Goal: Book appointment/travel/reservation

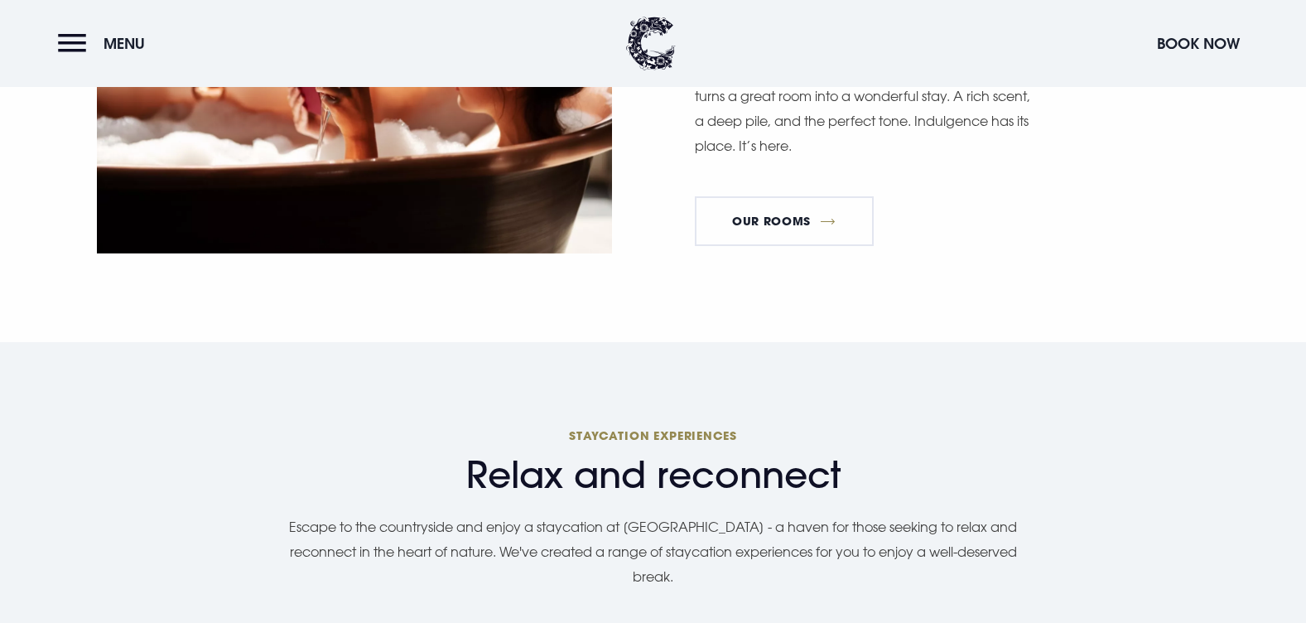
scroll to position [1160, 0]
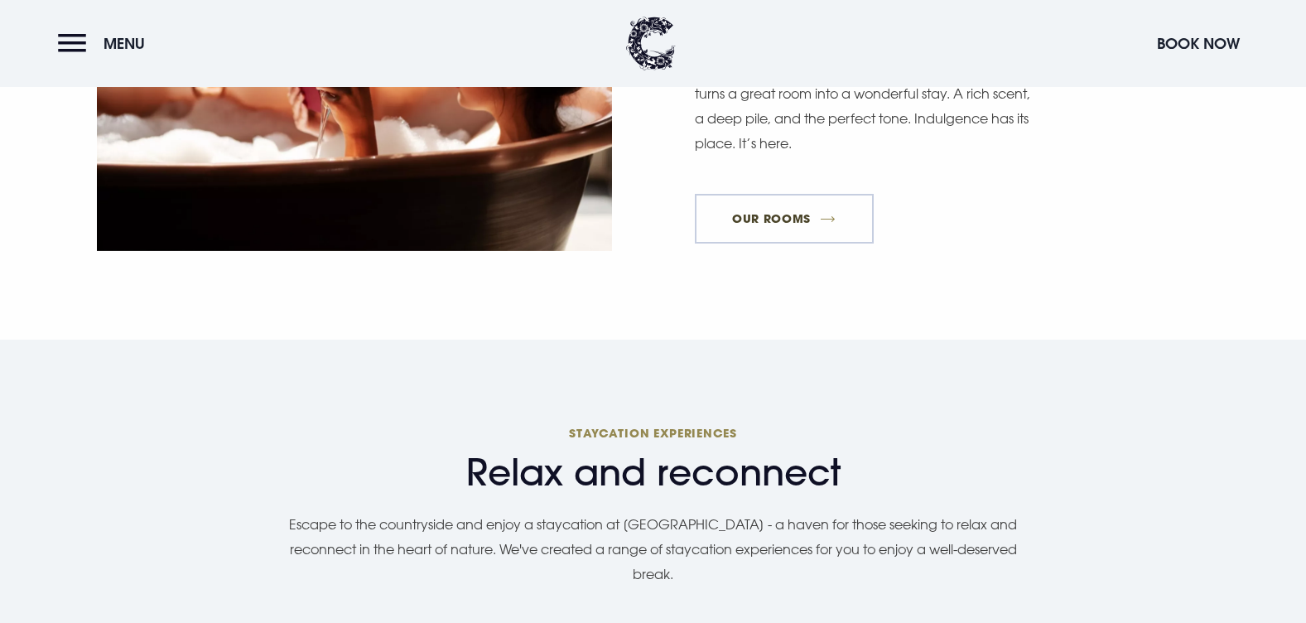
click at [803, 194] on link "Our Rooms" at bounding box center [784, 219] width 179 height 50
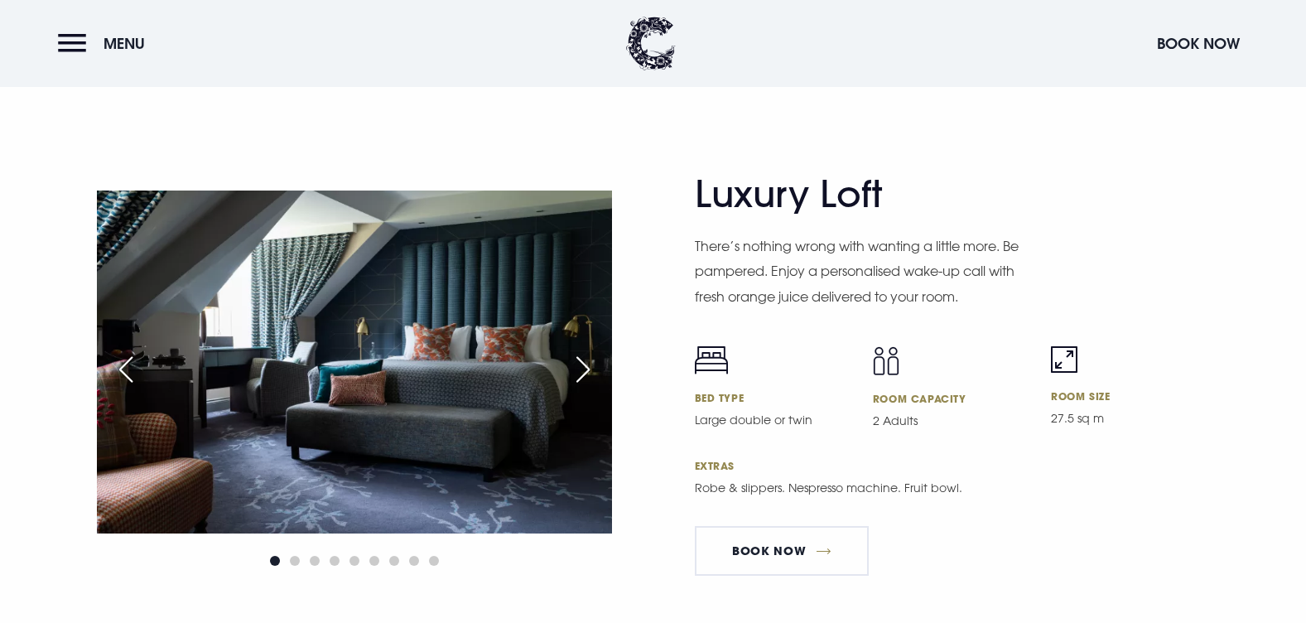
scroll to position [3811, 0]
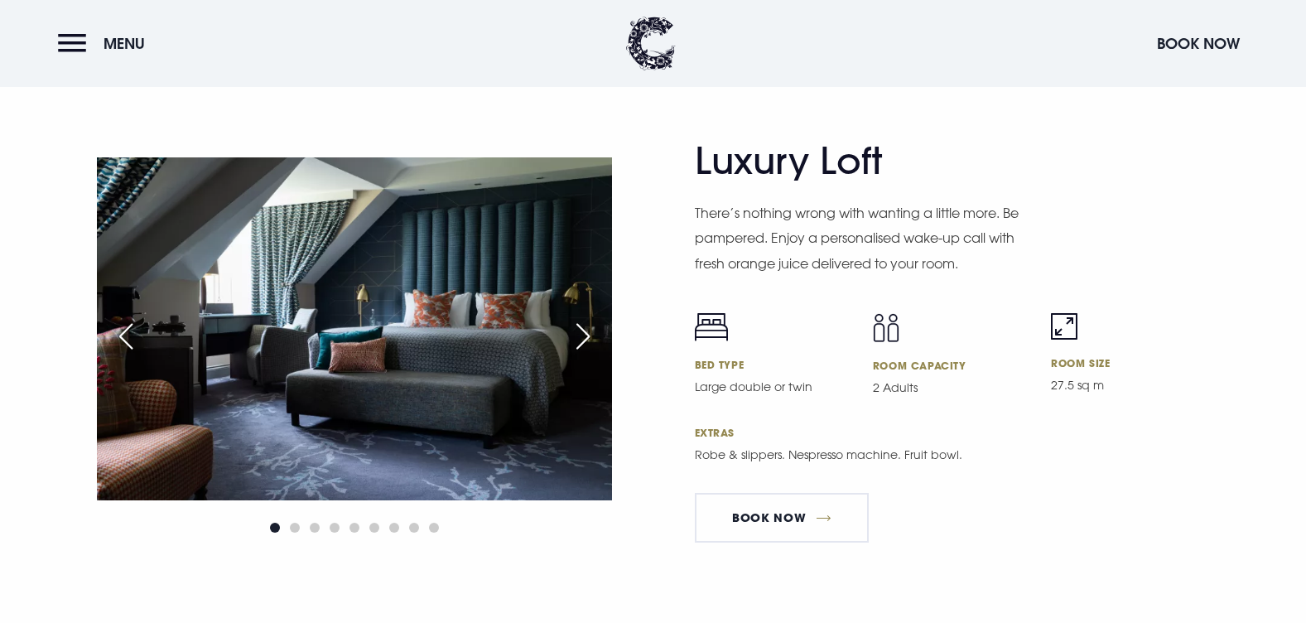
click at [584, 320] on div "Next slide" at bounding box center [583, 336] width 41 height 36
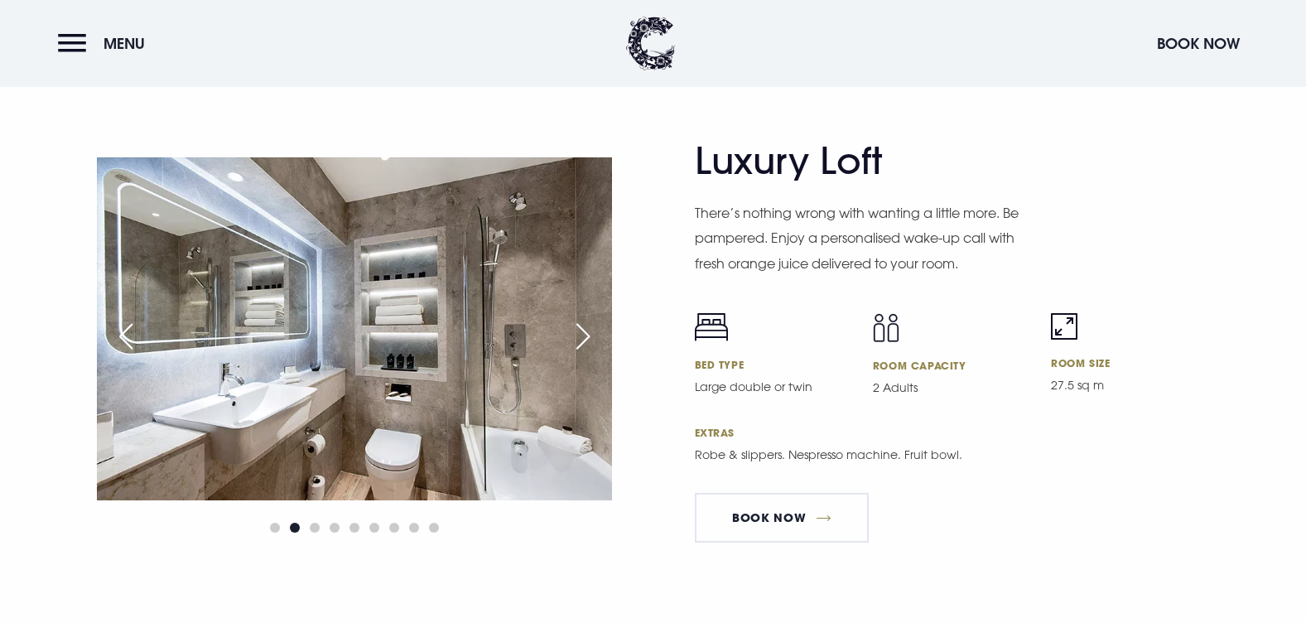
click at [584, 320] on div "Next slide" at bounding box center [583, 336] width 41 height 36
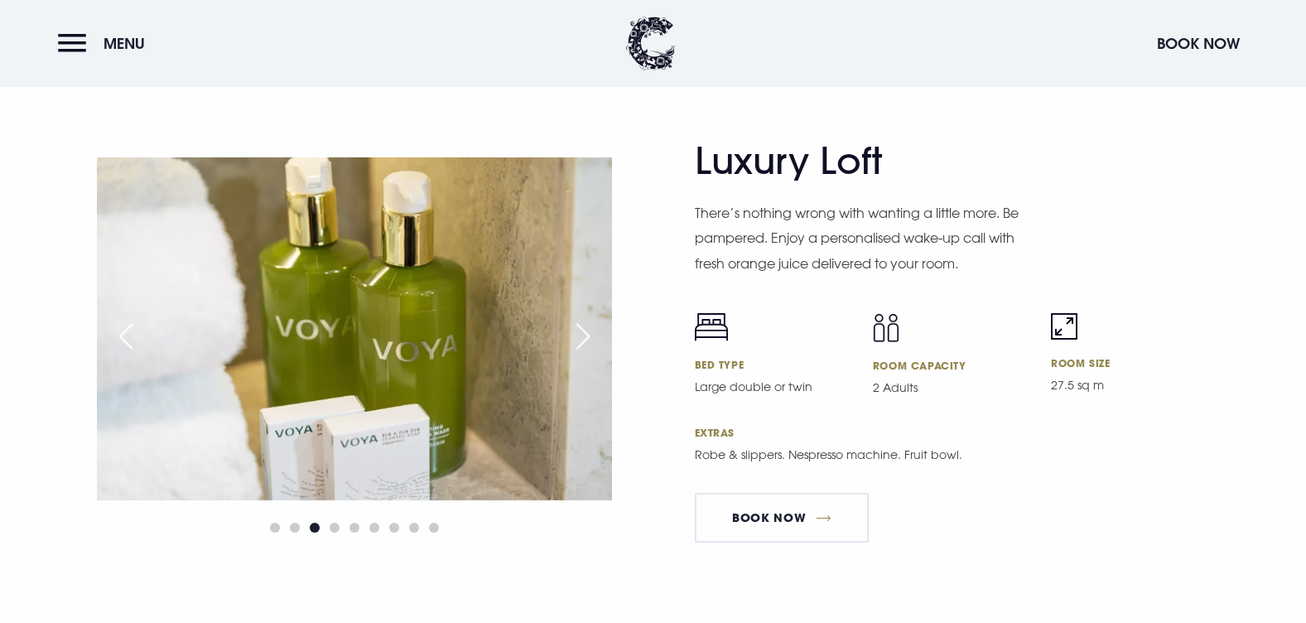
click at [584, 320] on div "Next slide" at bounding box center [583, 336] width 41 height 36
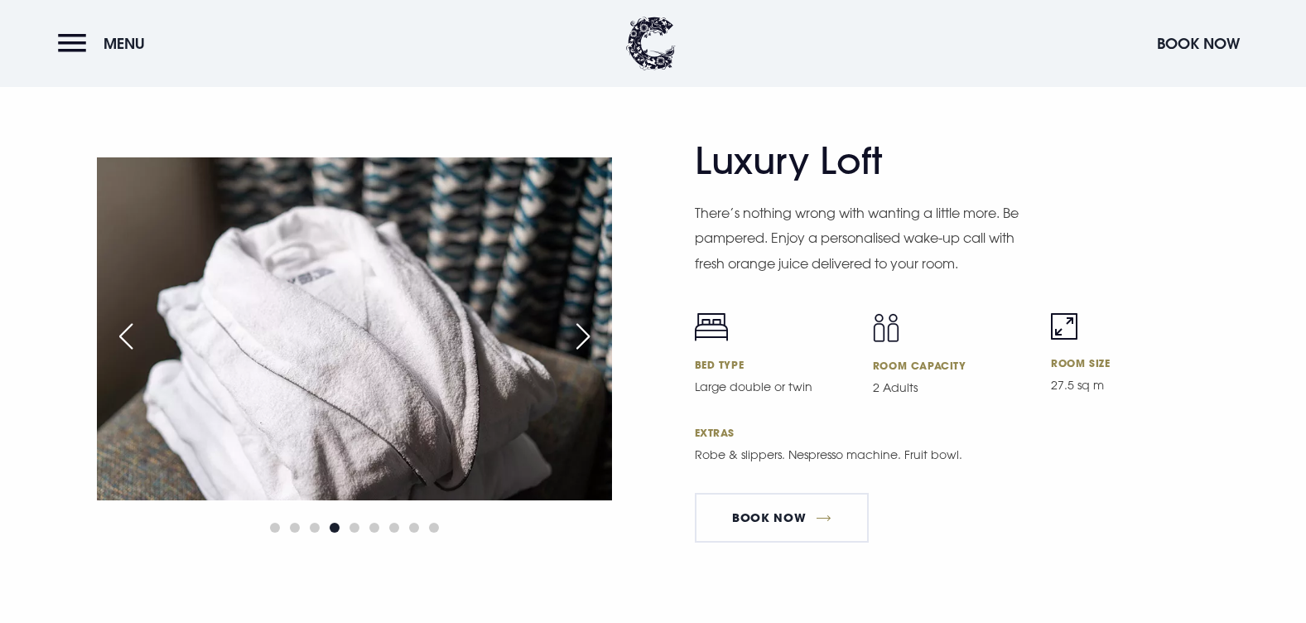
click at [584, 320] on div "Next slide" at bounding box center [583, 336] width 41 height 36
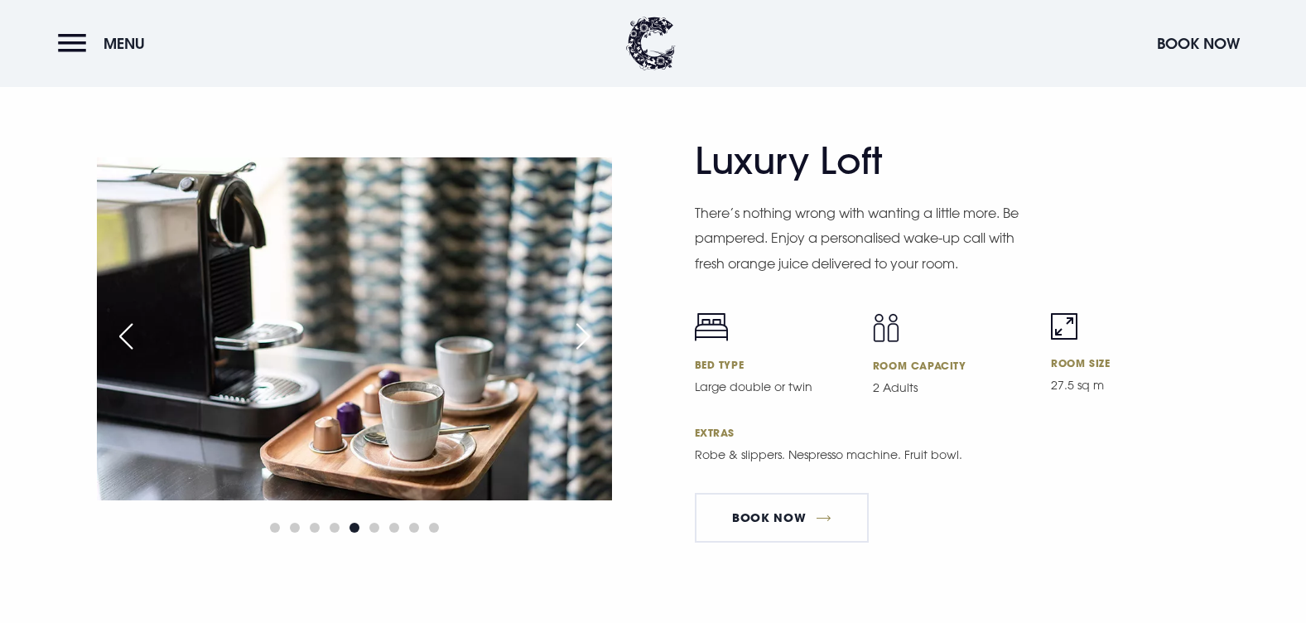
click at [584, 320] on div "Next slide" at bounding box center [583, 336] width 41 height 36
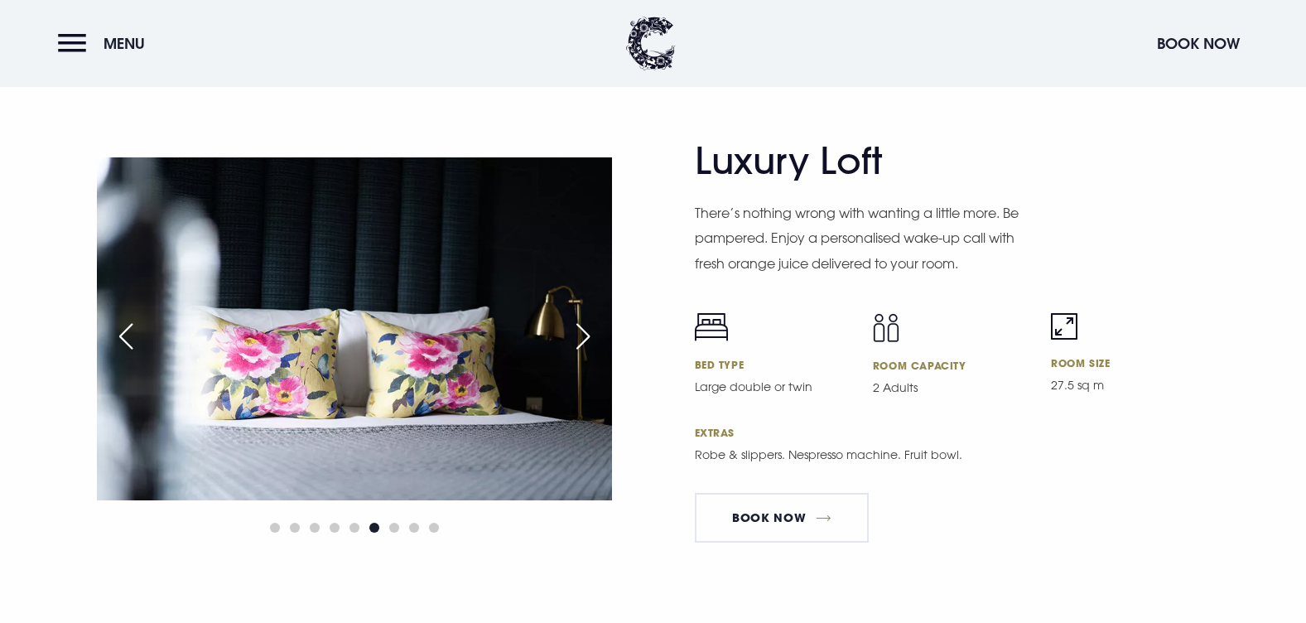
click at [584, 320] on div "Next slide" at bounding box center [583, 336] width 41 height 36
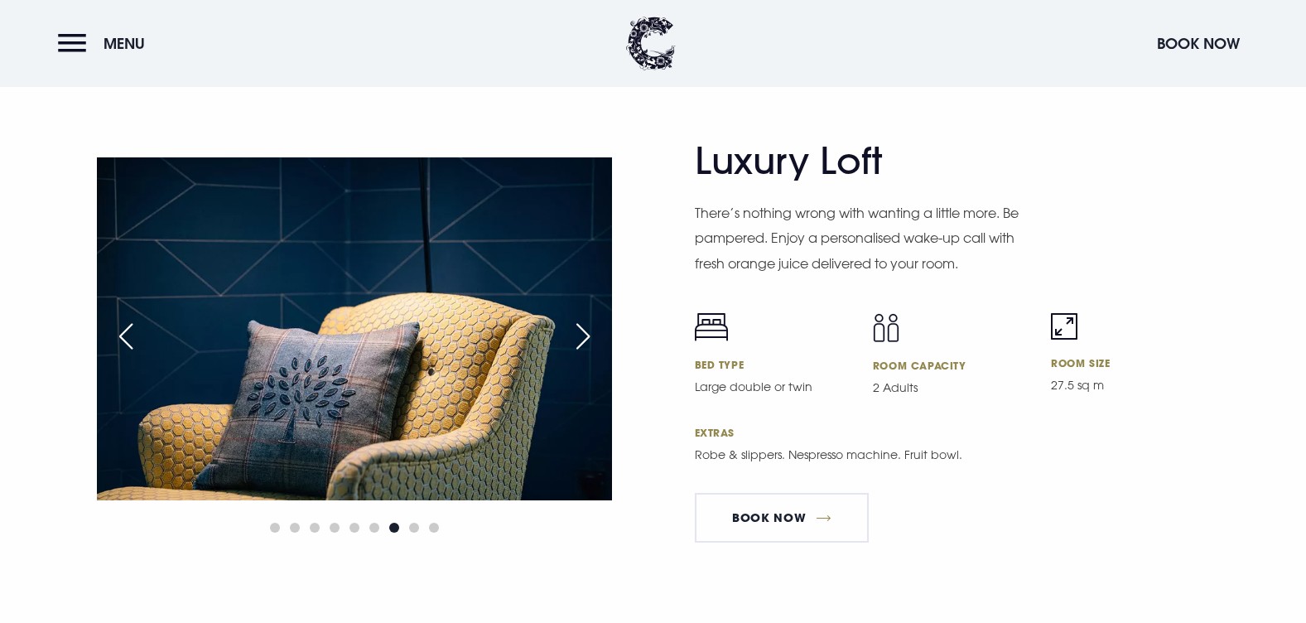
click at [584, 320] on div "Next slide" at bounding box center [583, 336] width 41 height 36
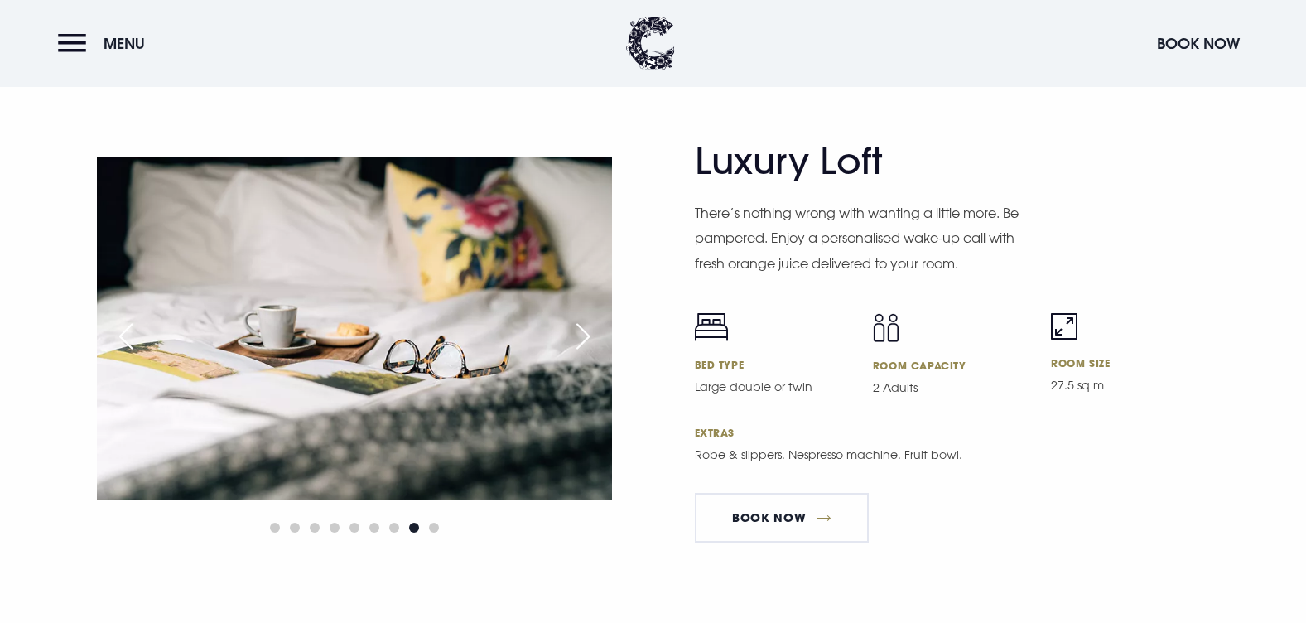
click at [584, 320] on div "Next slide" at bounding box center [583, 336] width 41 height 36
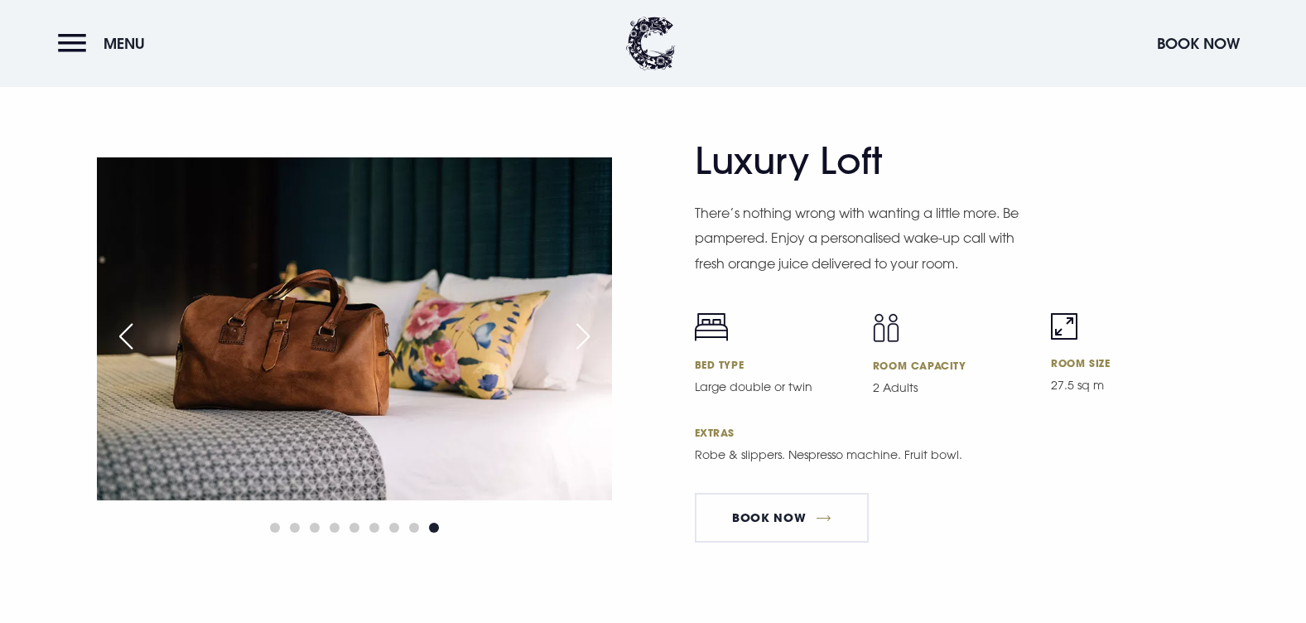
click at [584, 320] on div "Next slide" at bounding box center [583, 336] width 41 height 36
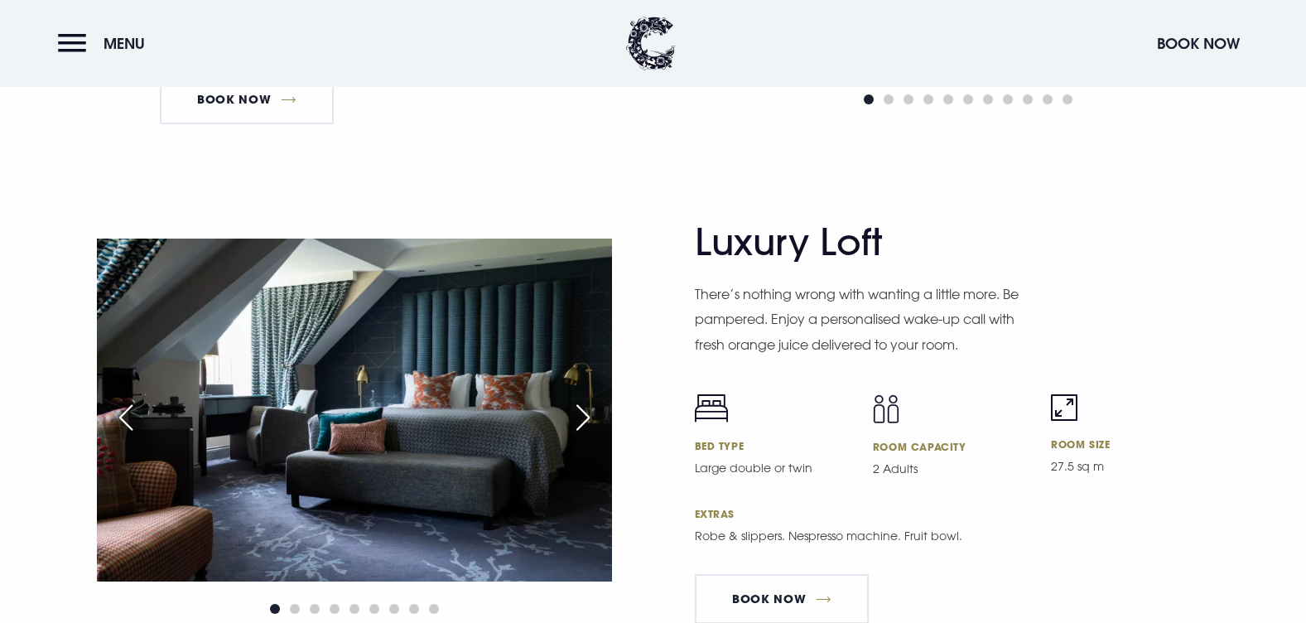
scroll to position [3728, 0]
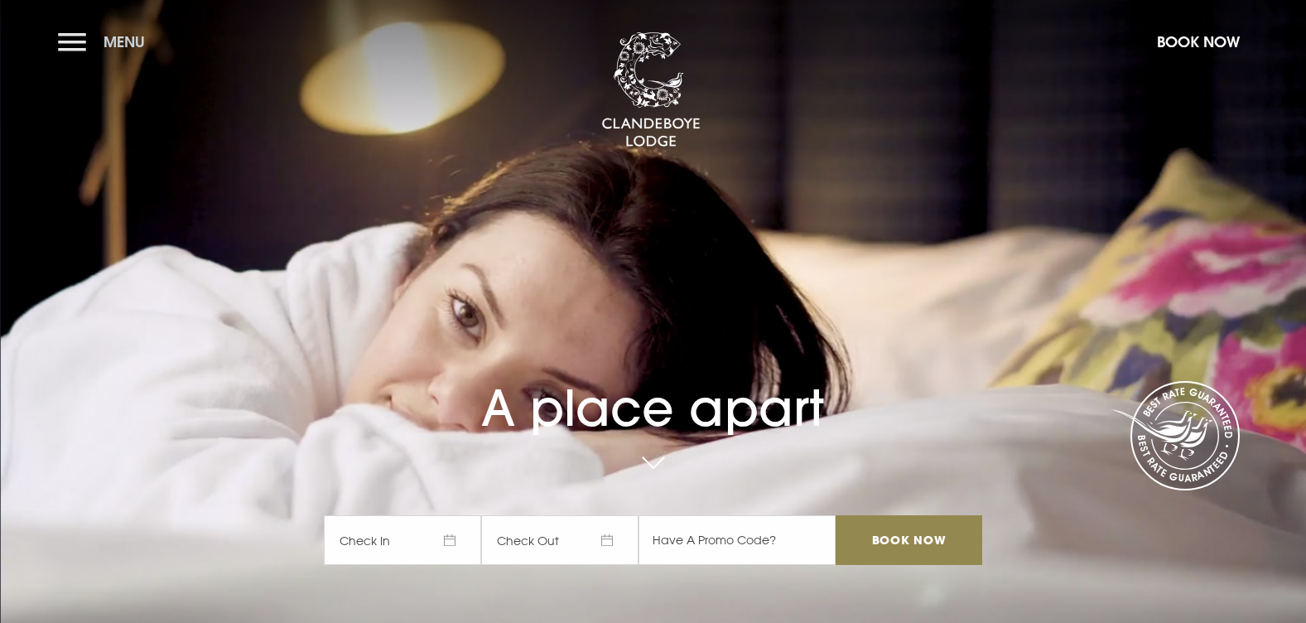
click at [81, 51] on button "Menu" at bounding box center [105, 42] width 95 height 36
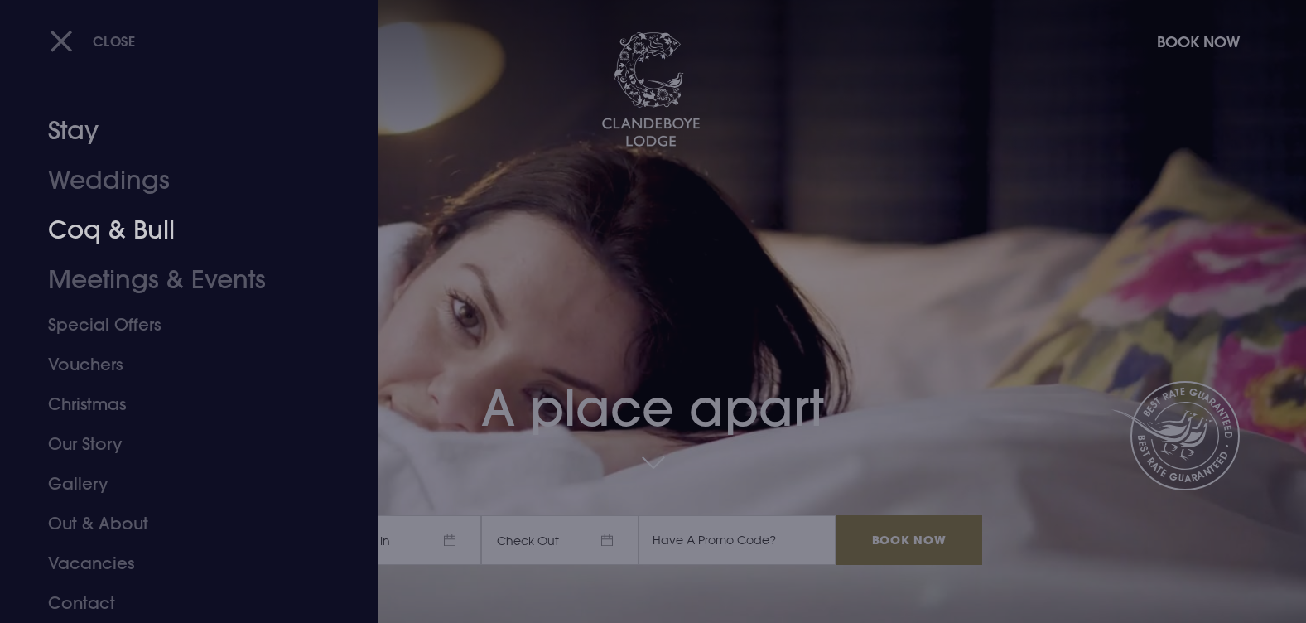
click at [119, 232] on link "Coq & Bull" at bounding box center [179, 230] width 262 height 50
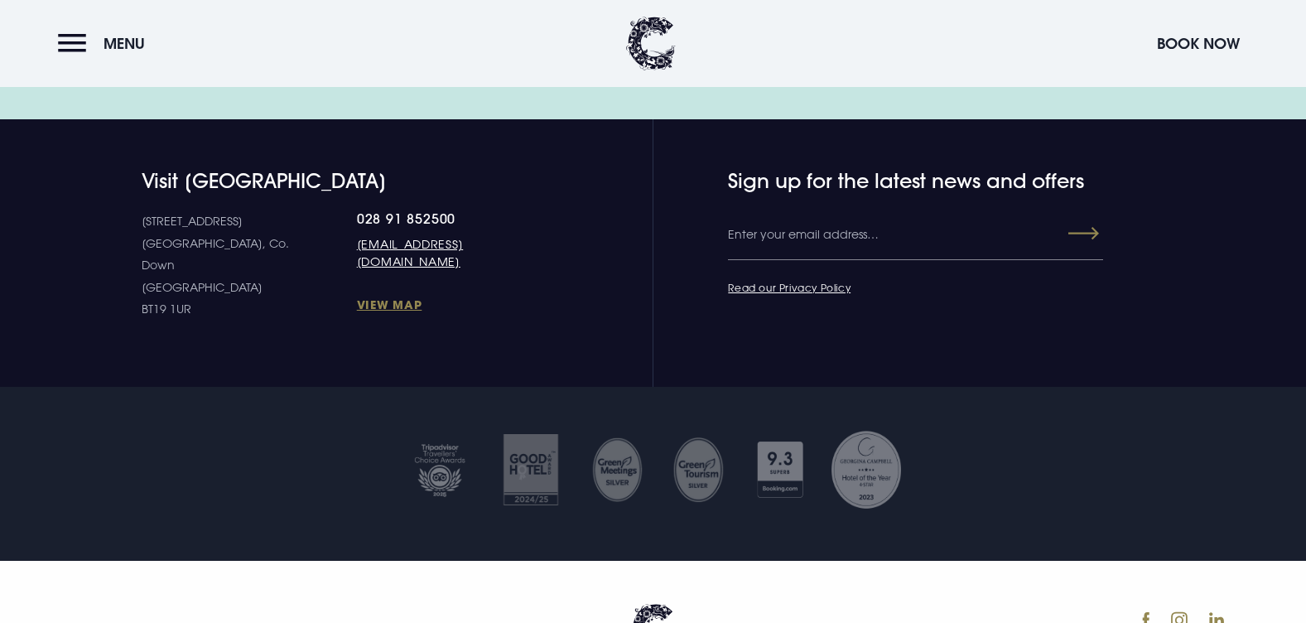
scroll to position [5734, 0]
